Goal: Task Accomplishment & Management: Manage account settings

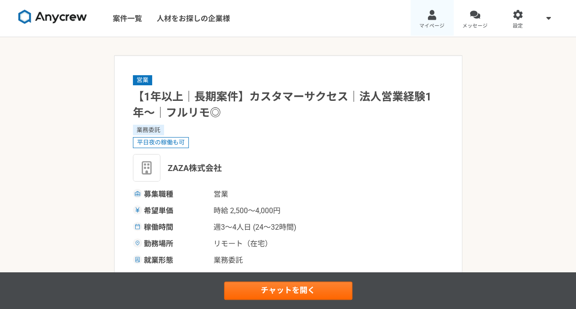
click at [437, 20] on link "マイページ" at bounding box center [431, 18] width 43 height 37
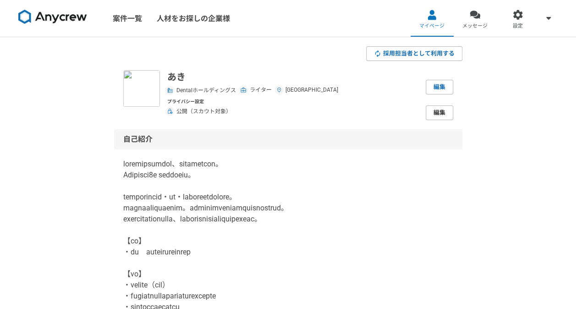
click at [430, 109] on link "編集" at bounding box center [438, 112] width 27 height 15
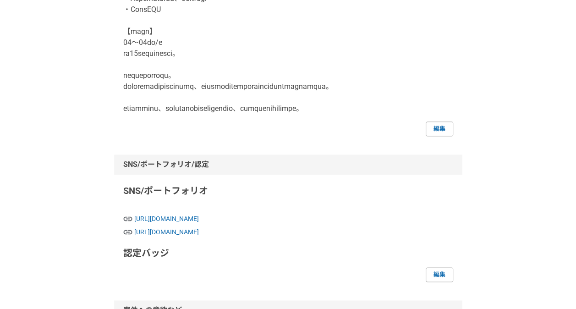
scroll to position [513, 0]
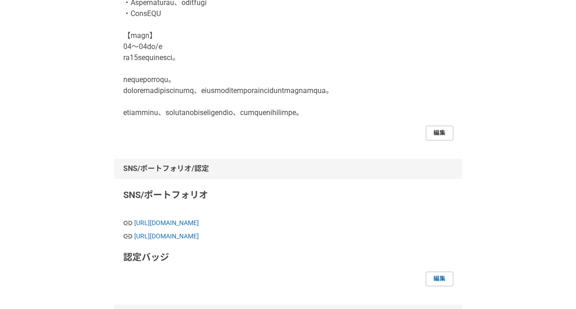
click at [440, 140] on link "編集" at bounding box center [438, 132] width 27 height 15
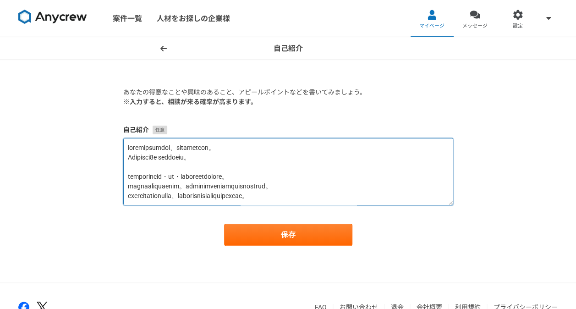
click at [272, 169] on textarea at bounding box center [288, 171] width 330 height 67
paste textarea "loRE ipsumdolorsit、ametconsec。 Adipisci5e seddoeiu。 temporincid・ut・laboreetdolo…"
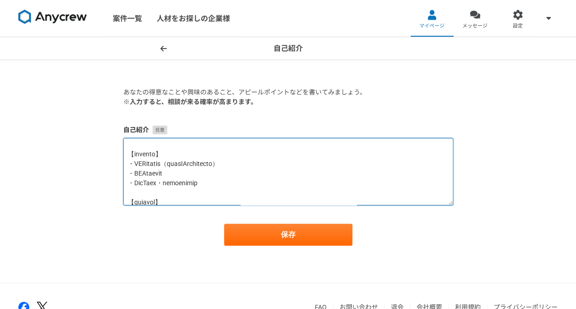
scroll to position [317, 0]
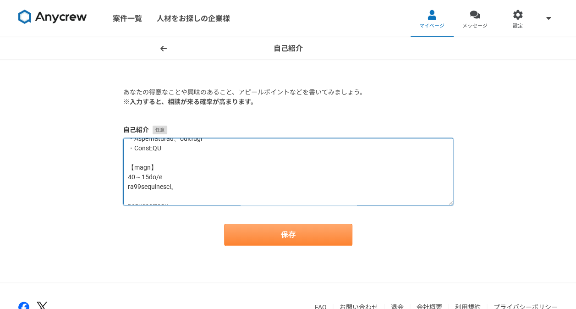
type textarea "loremipsumdol、sitametcon。 Adipisci3e seddoeiu。 temporincid・ut・laboreetdolore。 m…"
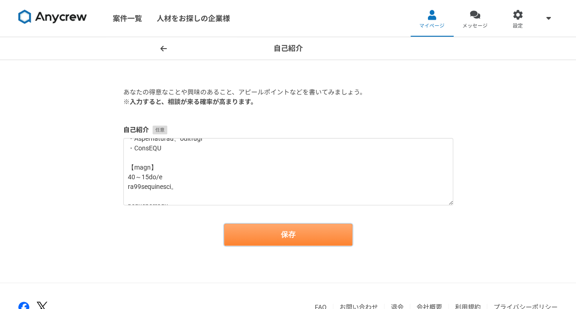
click at [271, 240] on button "保存" at bounding box center [288, 234] width 128 height 22
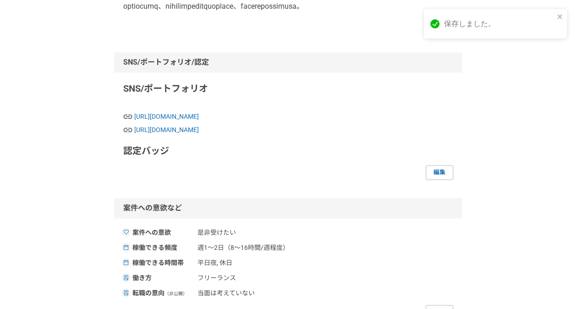
scroll to position [632, 0]
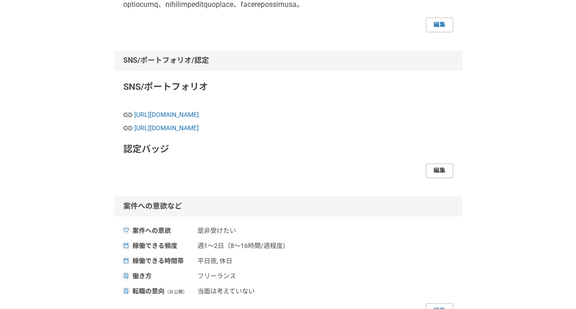
click at [444, 178] on link "編集" at bounding box center [438, 170] width 27 height 15
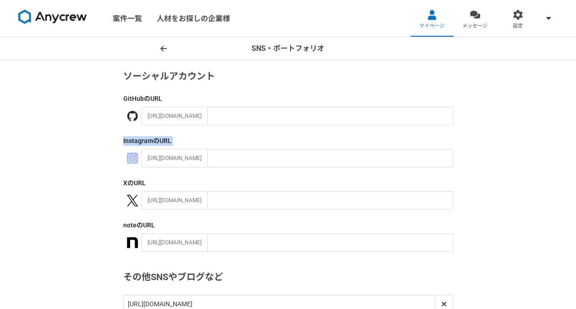
drag, startPoint x: 574, startPoint y: 120, endPoint x: 577, endPoint y: 163, distance: 43.2
click at [575, 163] on html "案件一覧 人材をお探しの企業様 マイページ メッセージ 設定 SNS・ポートフォリオ ソーシャルアカウント GitHub のURL [URL][DOMAIN_…" at bounding box center [288, 154] width 576 height 309
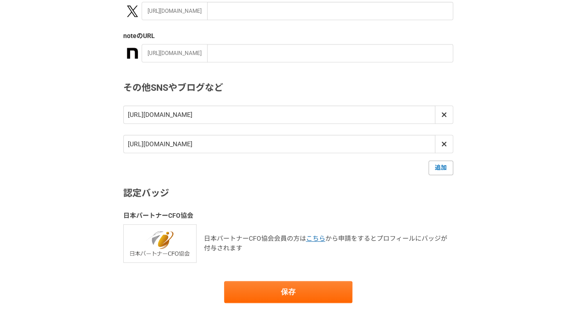
scroll to position [193, 0]
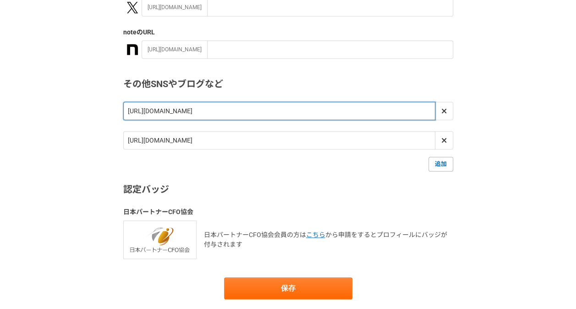
click at [272, 109] on input "[URL][DOMAIN_NAME]" at bounding box center [279, 111] width 312 height 18
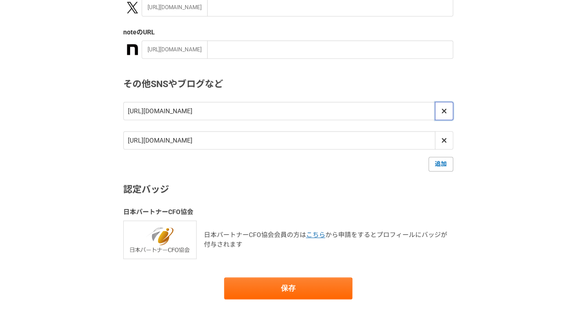
click at [441, 111] on icon at bounding box center [443, 110] width 5 height 7
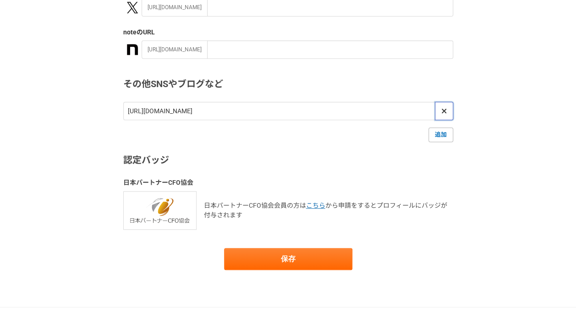
click at [444, 112] on icon at bounding box center [443, 110] width 5 height 7
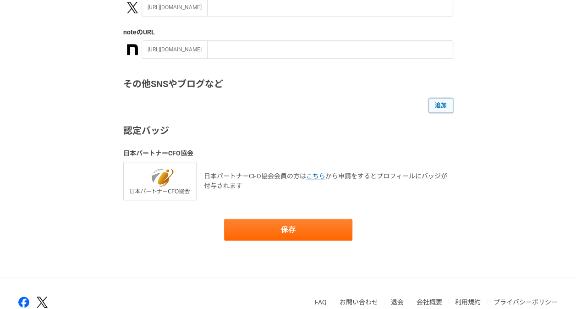
click at [443, 106] on link "追加" at bounding box center [440, 105] width 25 height 15
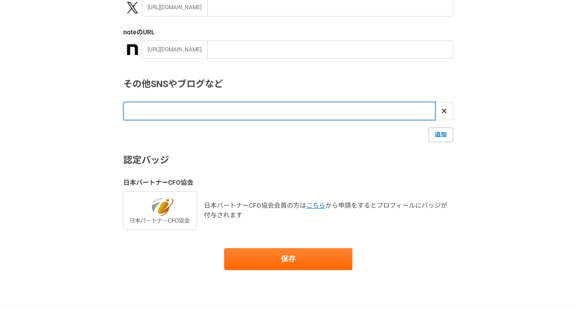
paste input "[URL][DOMAIN_NAME]"
type input "[URL][DOMAIN_NAME]"
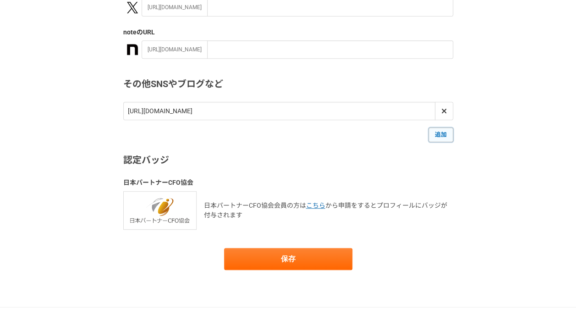
scroll to position [0, 0]
click at [436, 133] on link "追加" at bounding box center [440, 134] width 25 height 15
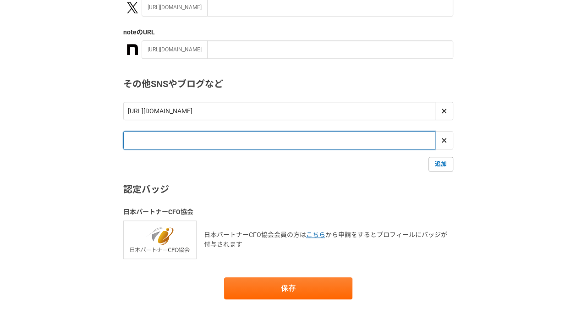
paste input "[URL][DOMAIN_NAME]"
type input "[URL][DOMAIN_NAME]"
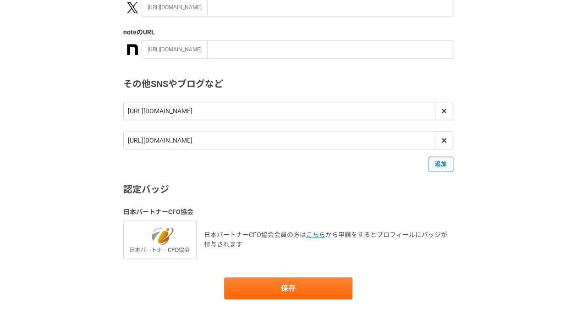
scroll to position [0, 0]
click at [440, 166] on link "追加" at bounding box center [440, 164] width 25 height 15
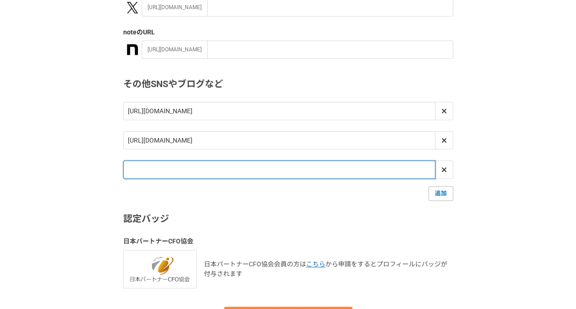
paste input "[URL][DOMAIN_NAME]"
type input "[URL][DOMAIN_NAME]"
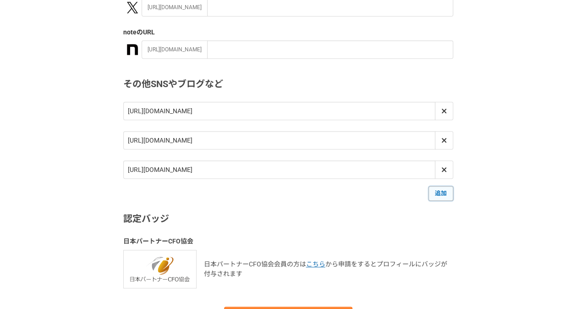
scroll to position [0, 0]
click at [440, 195] on link "追加" at bounding box center [440, 193] width 25 height 15
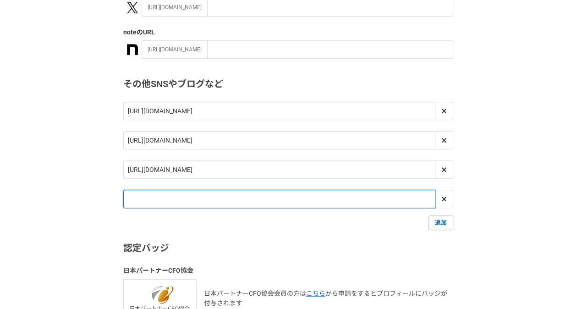
paste input "[URL][DOMAIN_NAME]"
type input "[URL][DOMAIN_NAME]"
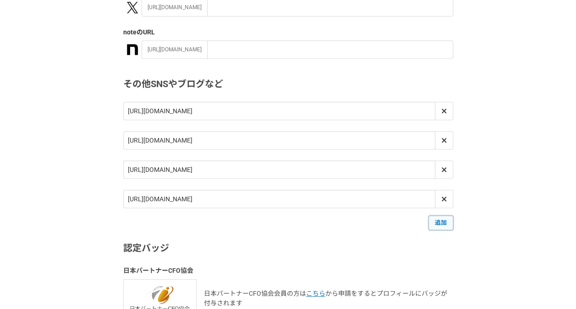
scroll to position [0, 0]
click at [443, 221] on link "追加" at bounding box center [440, 222] width 25 height 15
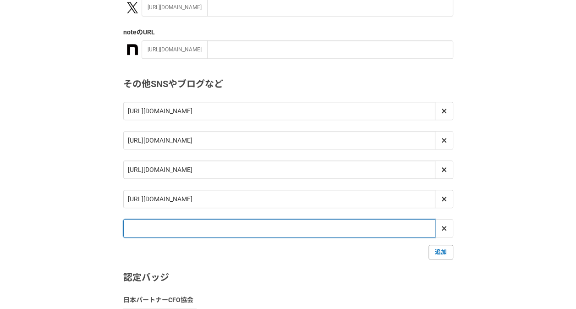
paste input "[URL][DOMAIN_NAME]"
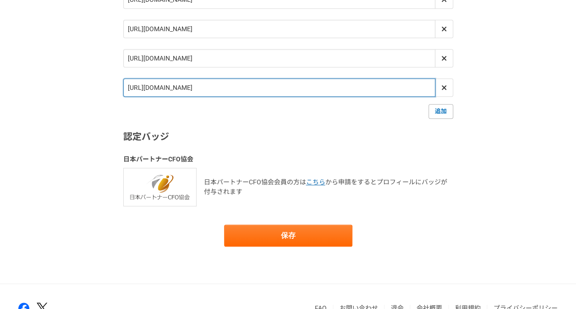
scroll to position [386, 0]
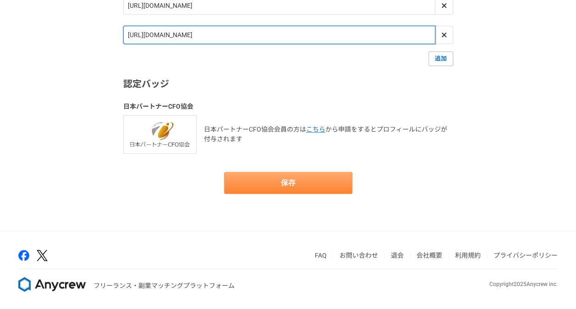
type input "[URL][DOMAIN_NAME]"
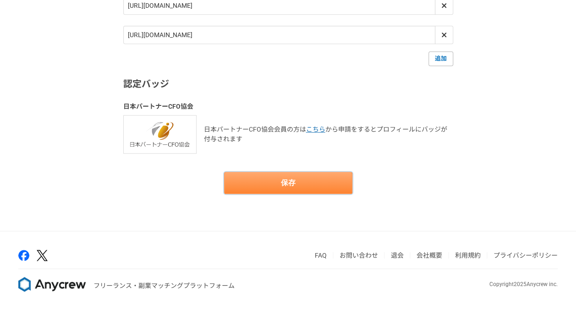
scroll to position [0, 0]
click at [316, 181] on button "保存" at bounding box center [288, 183] width 128 height 22
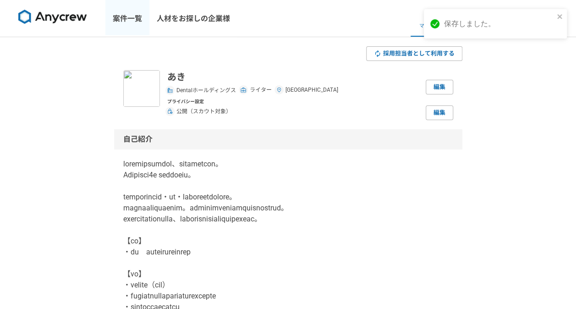
click at [136, 22] on link "案件一覧" at bounding box center [127, 18] width 44 height 37
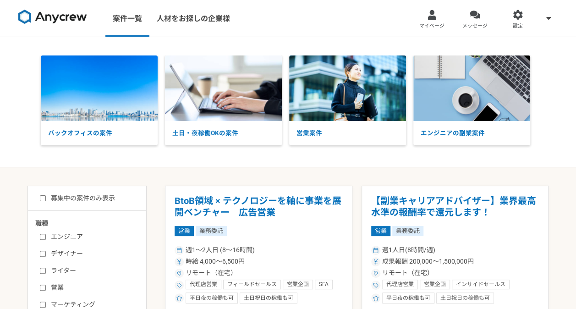
click at [63, 268] on label "ライター" at bounding box center [92, 271] width 105 height 10
click at [46, 268] on input "ライター" at bounding box center [43, 270] width 6 height 6
checkbox input "true"
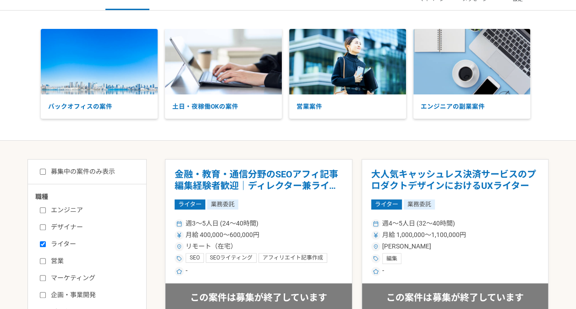
scroll to position [8, 0]
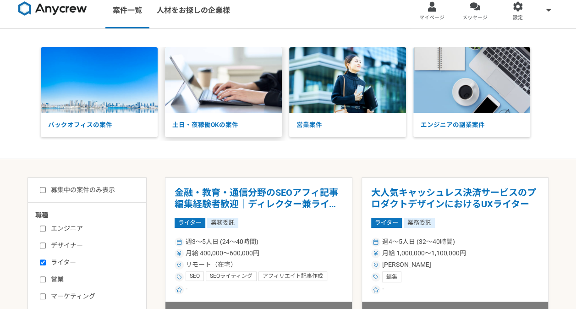
click at [239, 129] on p "土日・夜稼働OKの案件" at bounding box center [223, 125] width 117 height 24
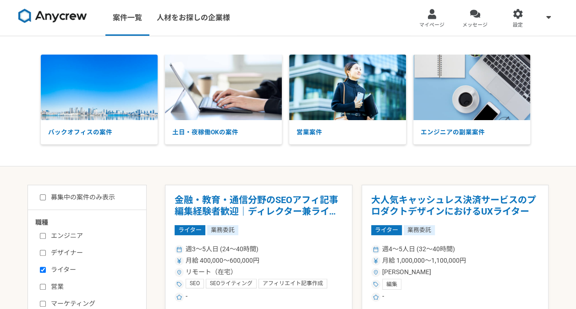
scroll to position [0, 0]
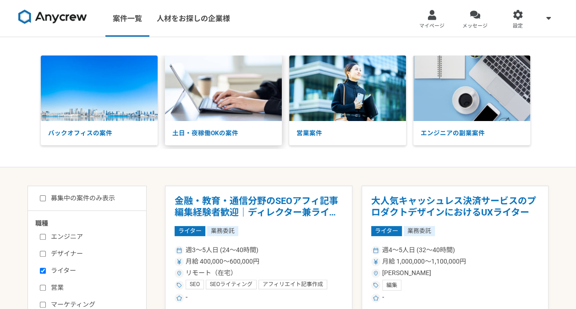
click at [248, 124] on p "土日・夜稼働OKの案件" at bounding box center [223, 133] width 117 height 24
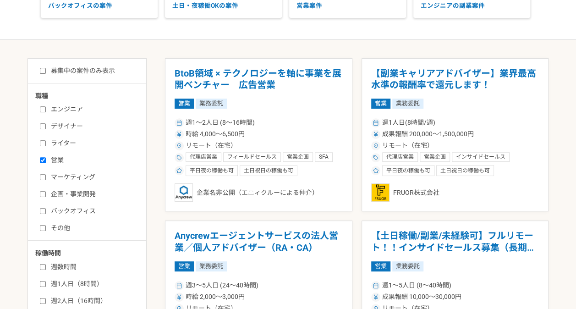
scroll to position [128, 0]
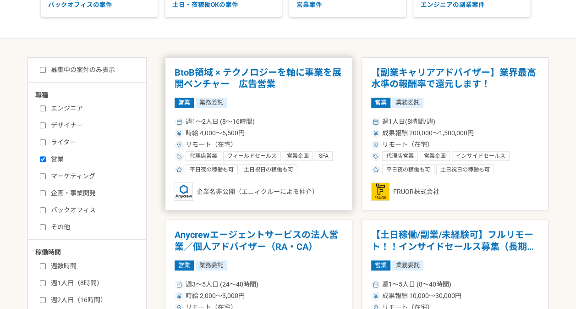
click at [253, 82] on h1 "BtoB領域 × テクノロジーを軸に事業を展開ベンチャー　広告営業" at bounding box center [258, 78] width 168 height 23
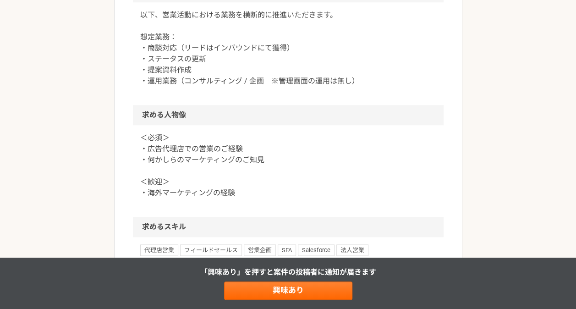
scroll to position [495, 0]
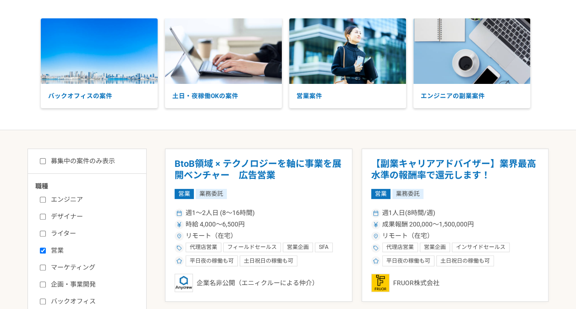
scroll to position [37, 0]
